Goal: Transaction & Acquisition: Download file/media

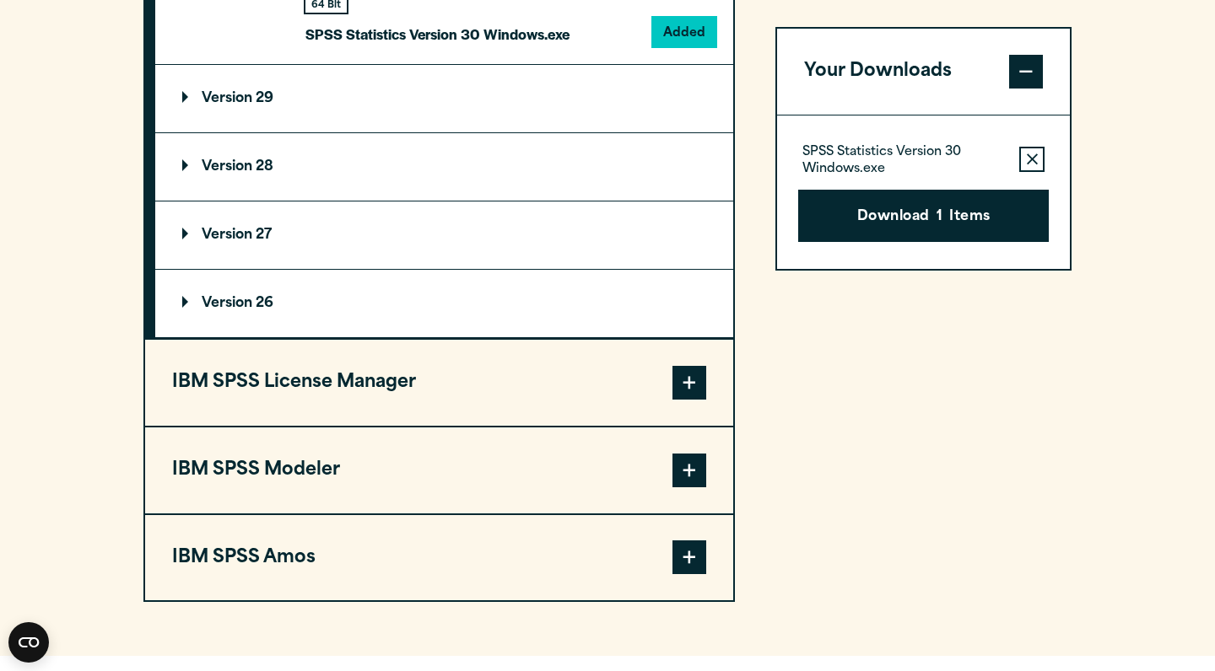
drag, startPoint x: 0, startPoint y: 0, endPoint x: 607, endPoint y: 98, distance: 614.4
click at [607, 98] on div "Your downloads are ready below. Close SPSS Statistics Version 30 Windows.exe 88…" at bounding box center [607, 335] width 1215 height 671
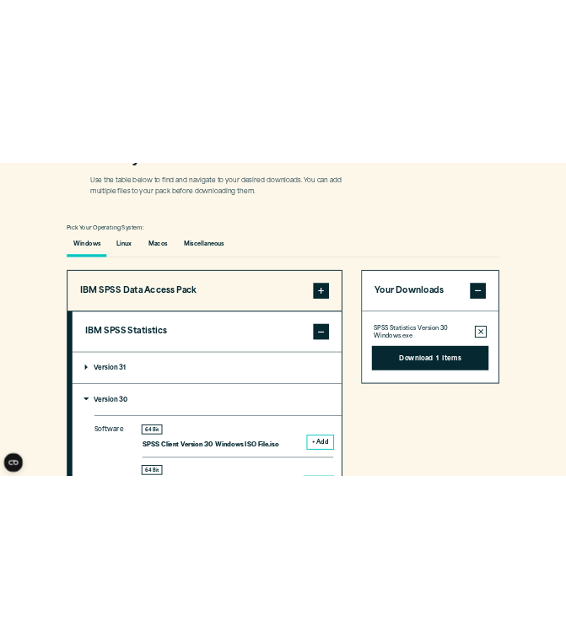
scroll to position [1187, 0]
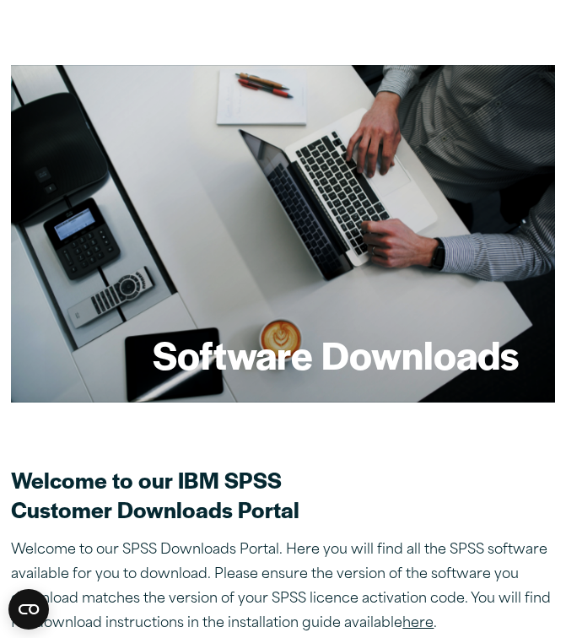
scroll to position [1187, 0]
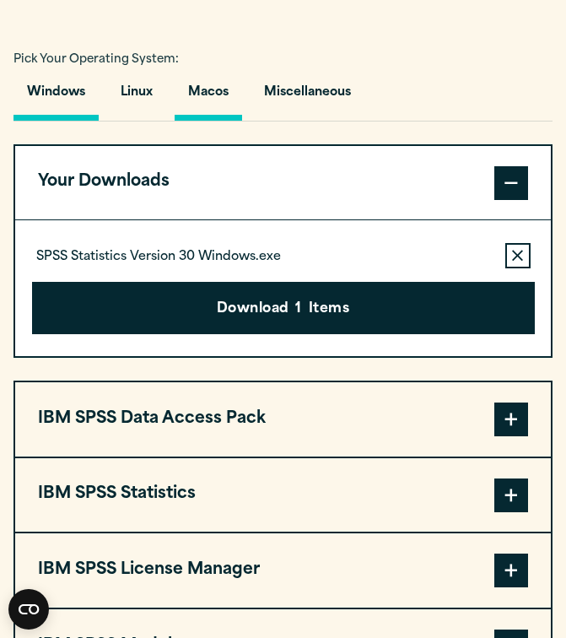
click at [225, 89] on button "Macos" at bounding box center [208, 97] width 67 height 48
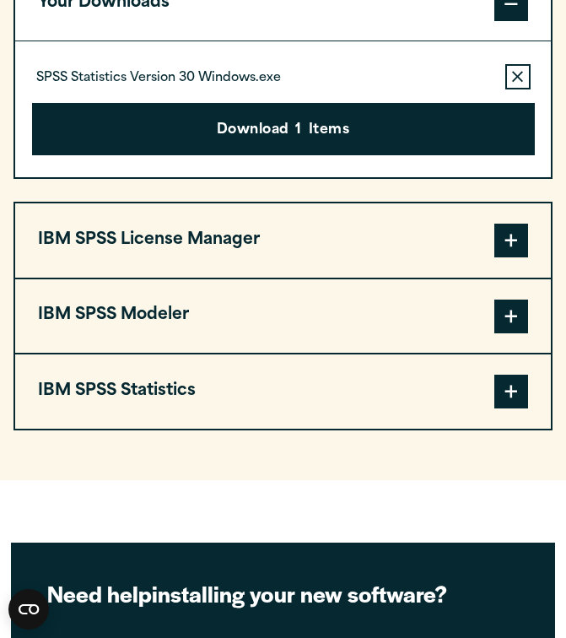
scroll to position [1367, 0]
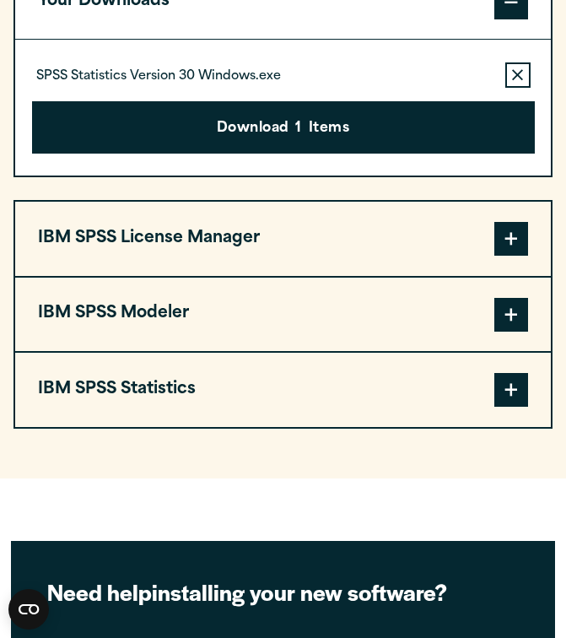
click at [514, 380] on span at bounding box center [511, 390] width 34 height 34
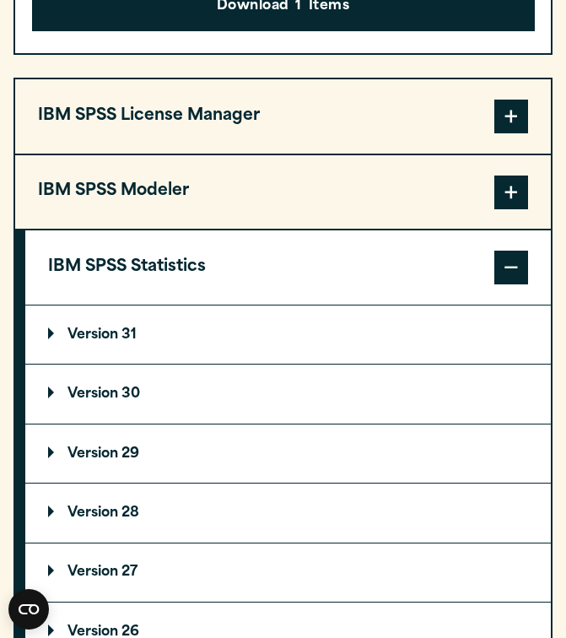
scroll to position [1593, 0]
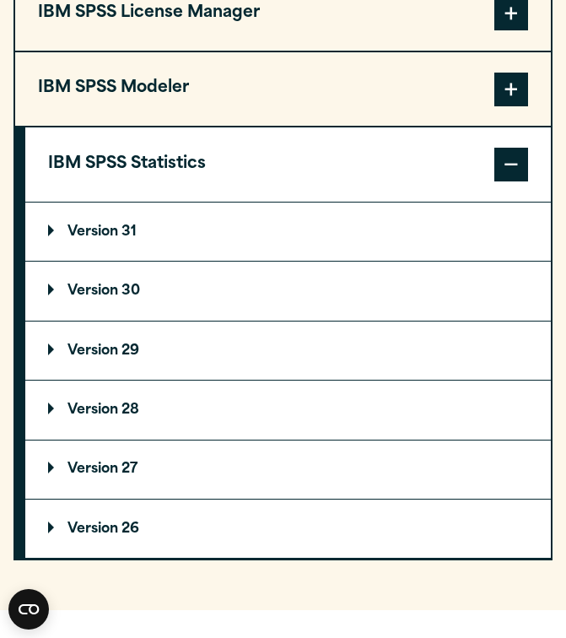
click at [105, 289] on p "Version 30" at bounding box center [94, 290] width 92 height 13
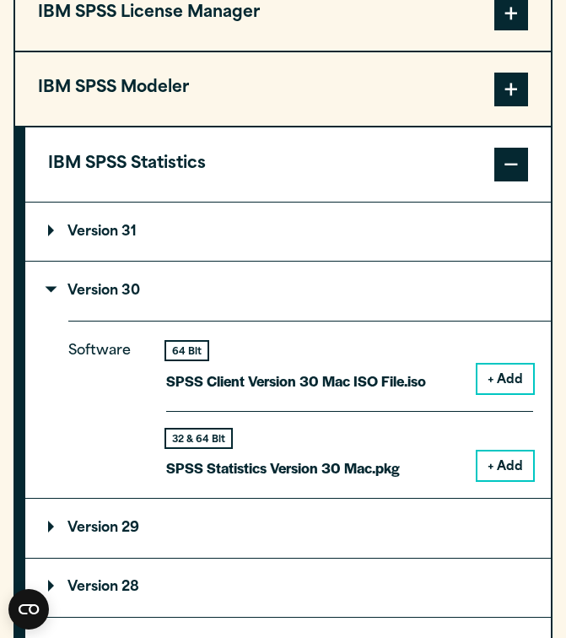
click at [513, 460] on button "+ Add" at bounding box center [505, 465] width 56 height 29
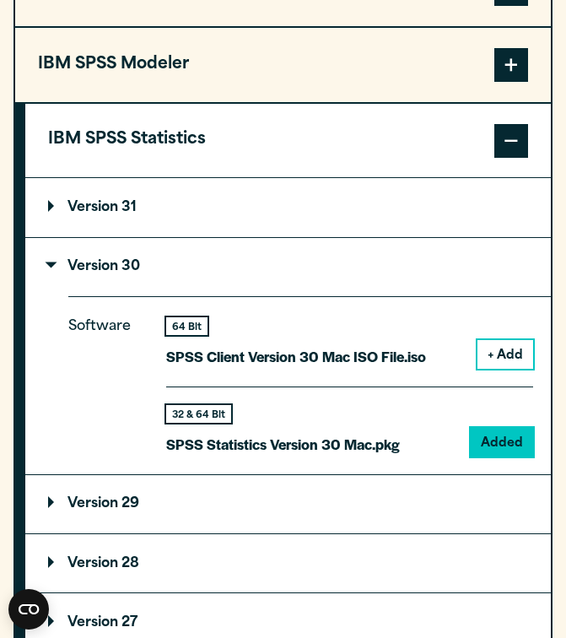
scroll to position [1683, 0]
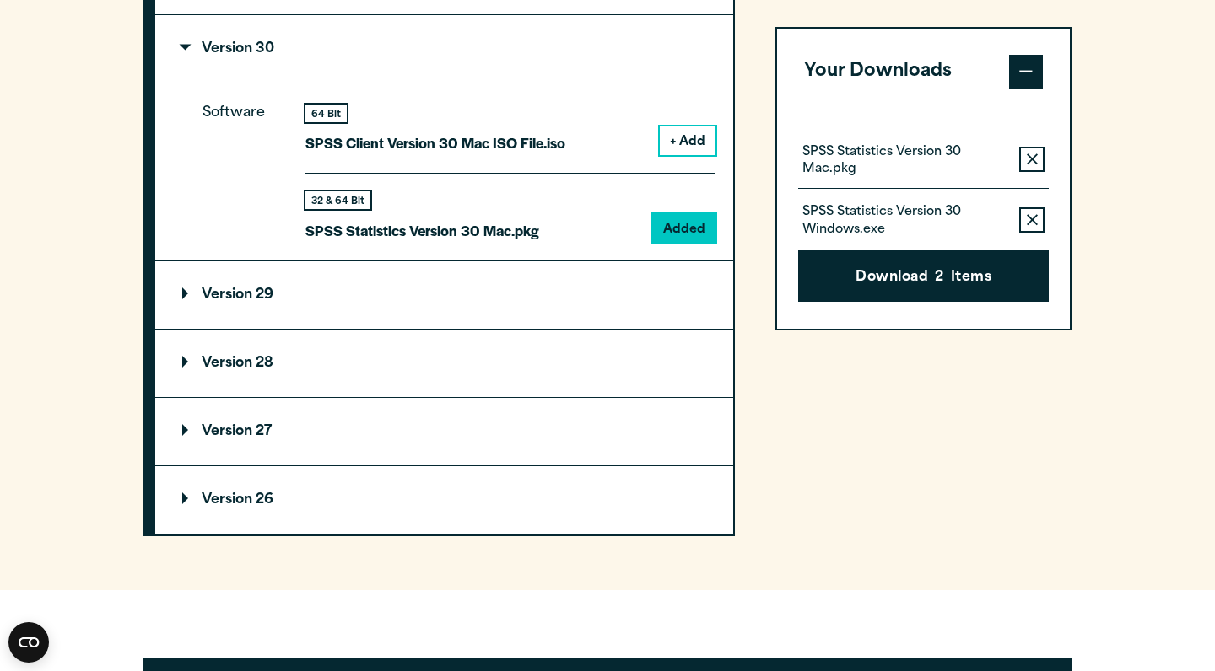
click at [565, 218] on icon "button" at bounding box center [1032, 220] width 11 height 12
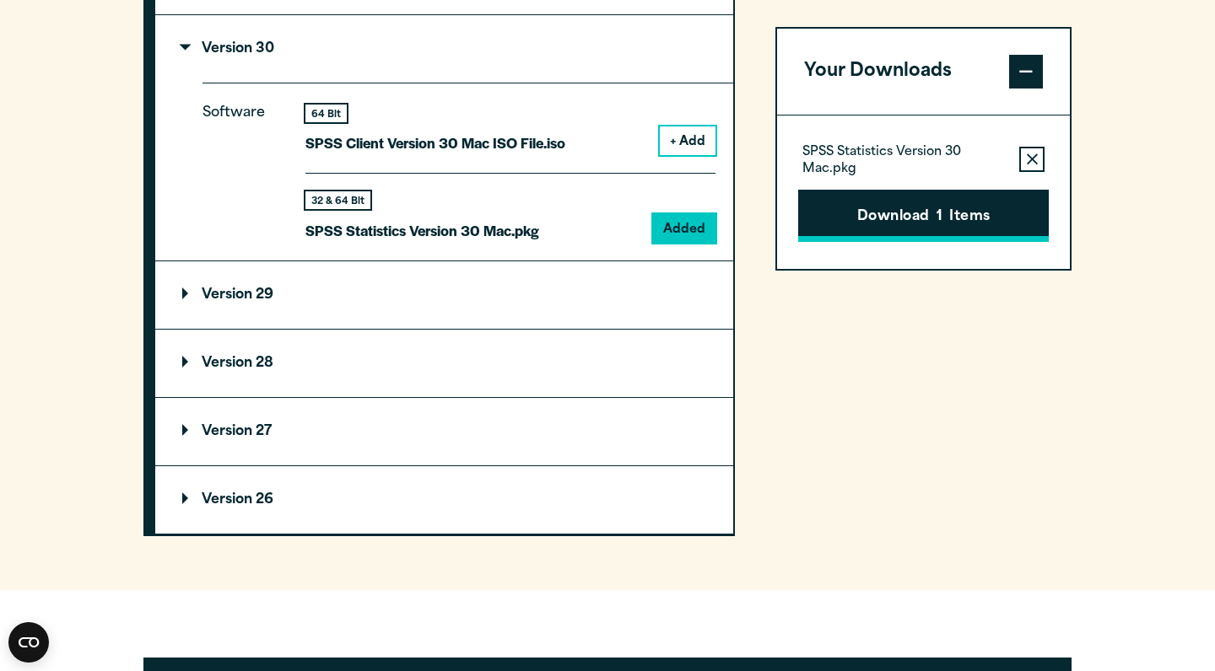
click at [565, 218] on button "Download 1 Items" at bounding box center [923, 216] width 251 height 52
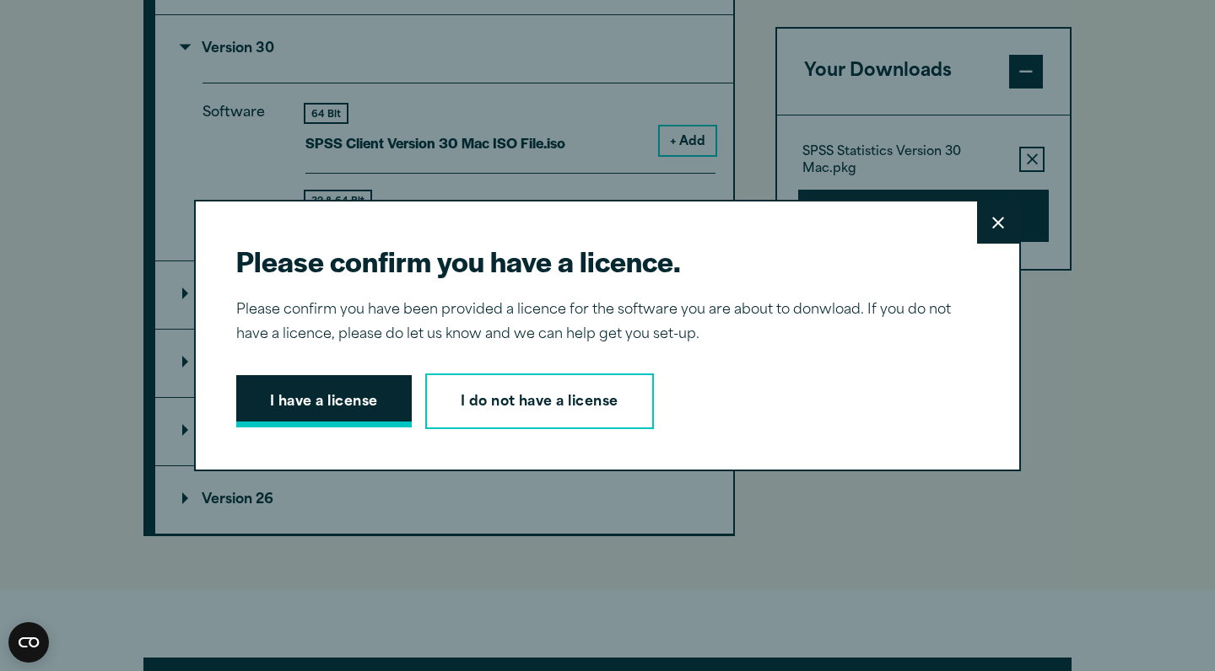
click at [278, 379] on button "I have a license" at bounding box center [323, 401] width 175 height 52
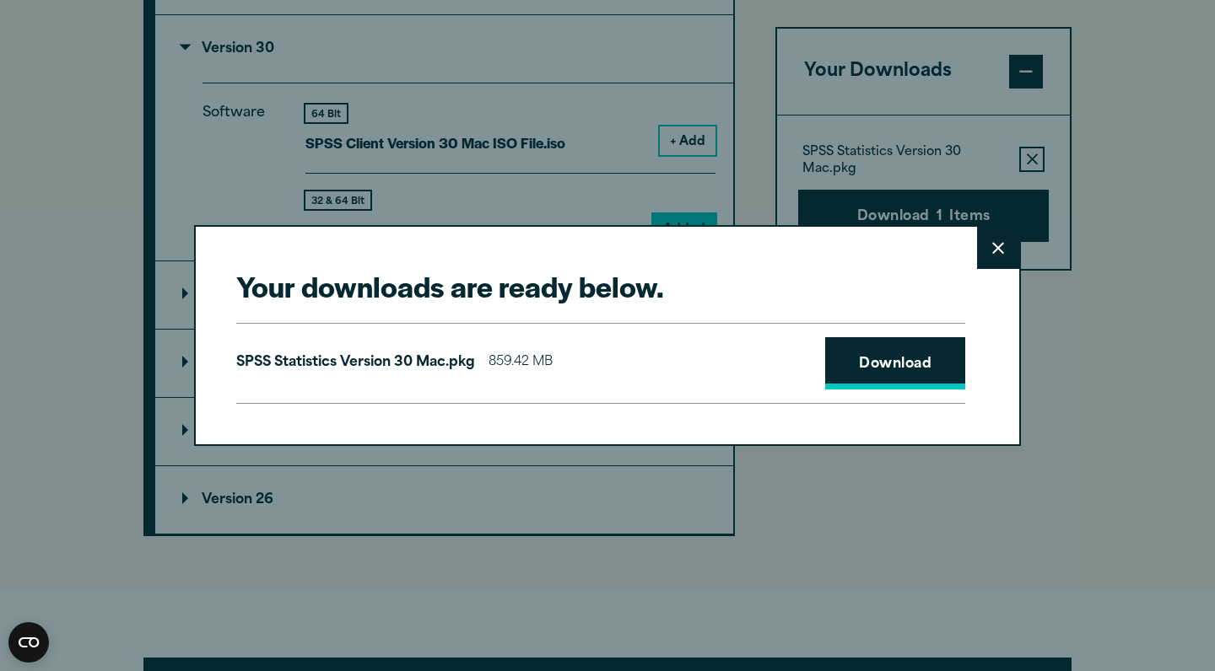
click at [565, 364] on link "Download" at bounding box center [895, 363] width 140 height 52
click at [565, 241] on button "Close" at bounding box center [998, 248] width 42 height 42
